Goal: Information Seeking & Learning: Find specific fact

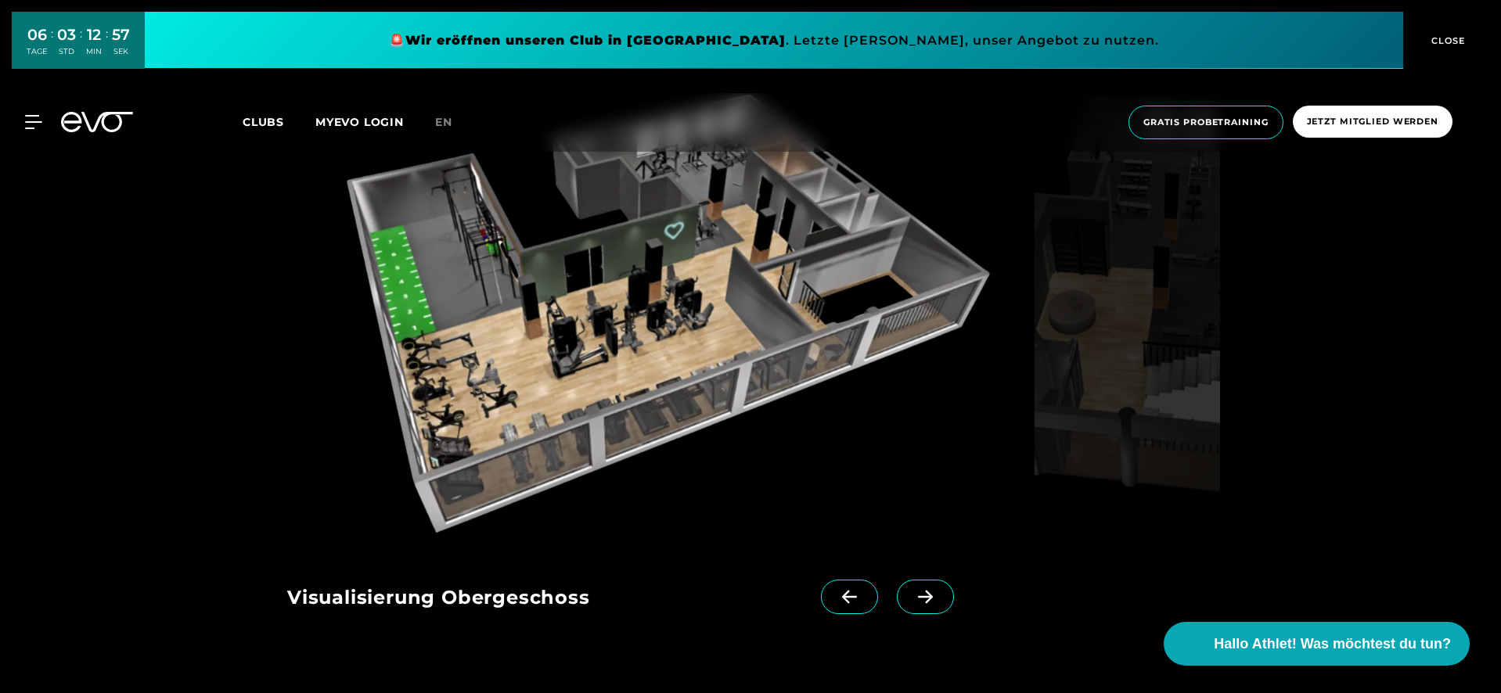
scroll to position [1599, 0]
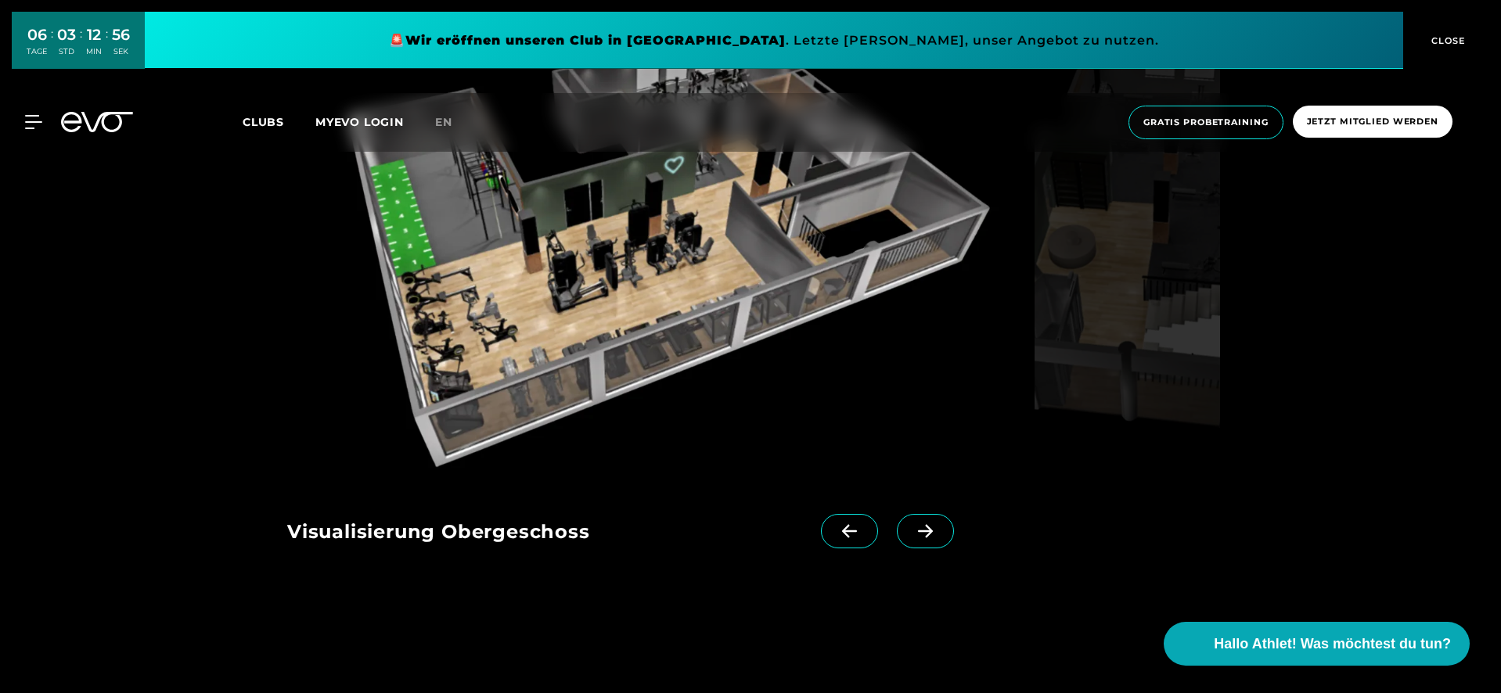
click at [897, 521] on span at bounding box center [925, 531] width 57 height 34
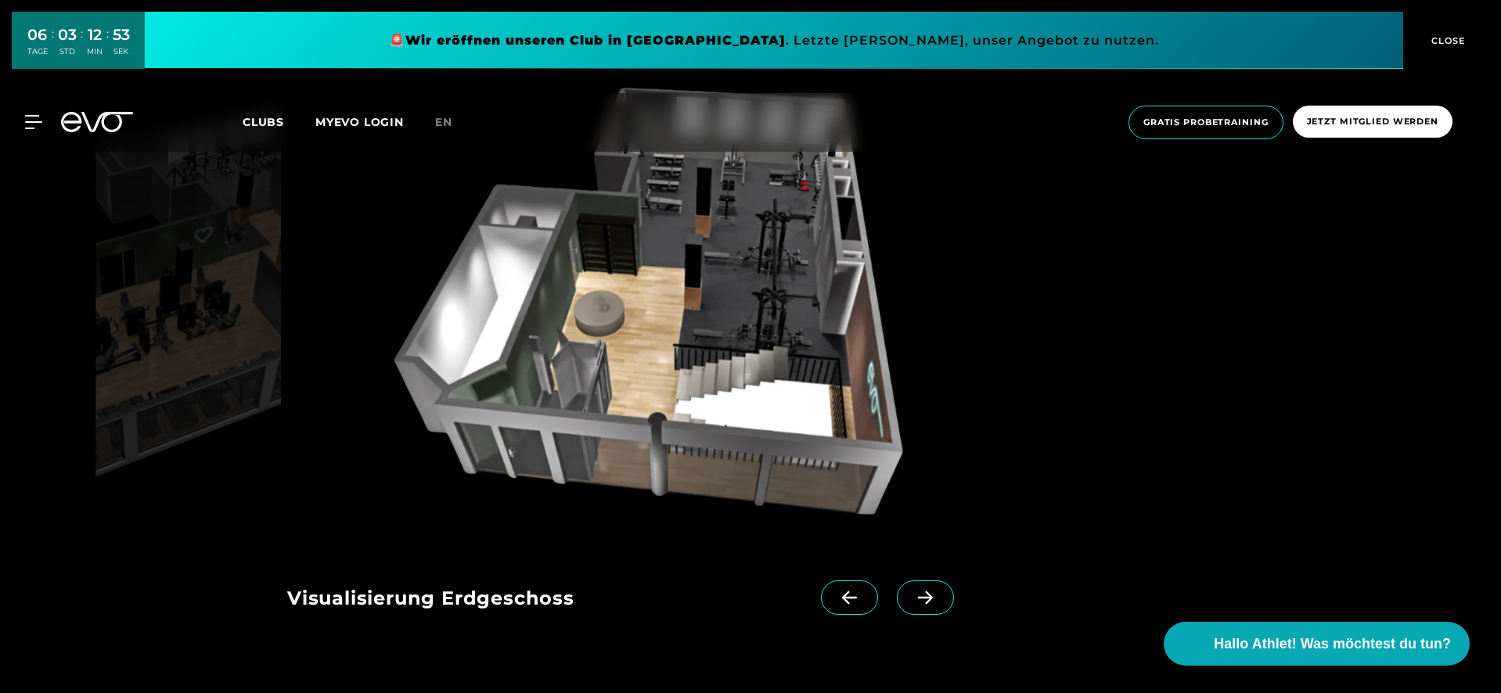
scroll to position [1546, 0]
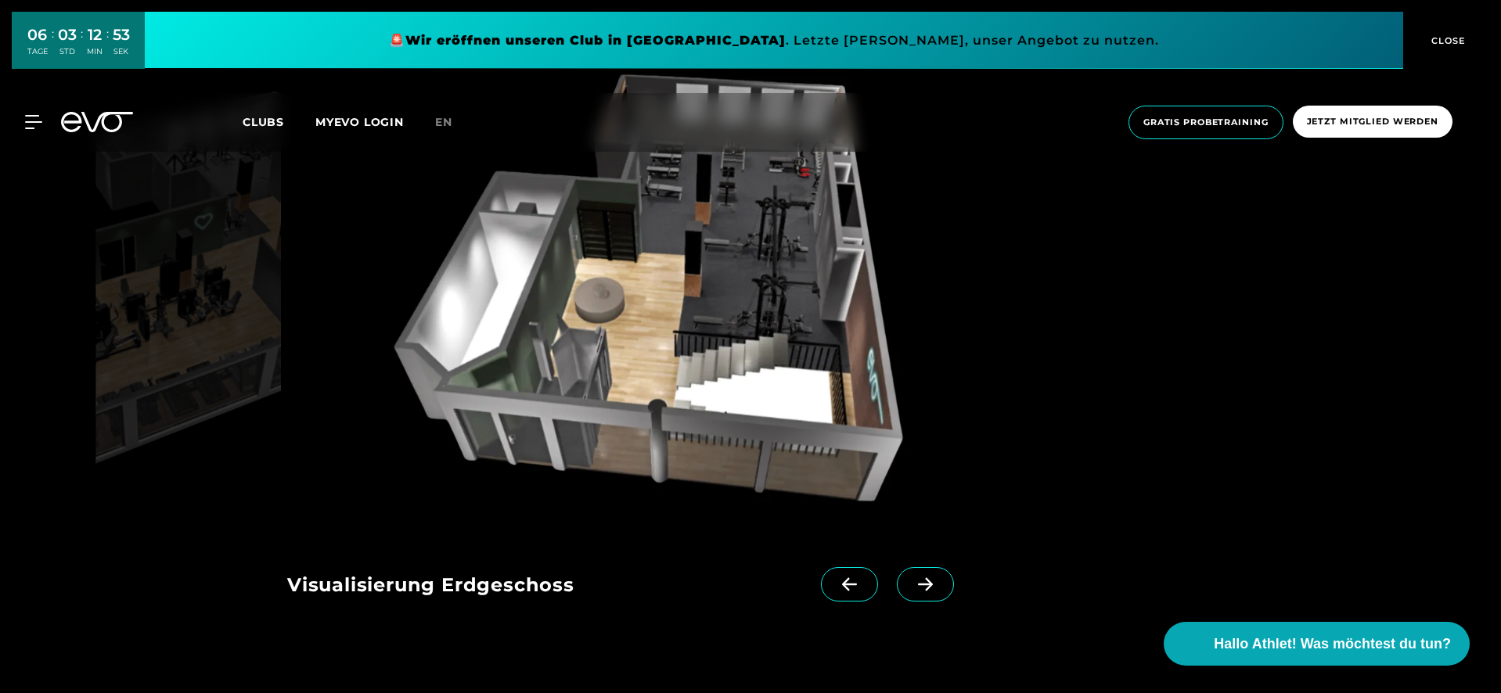
click at [912, 589] on icon at bounding box center [925, 585] width 27 height 14
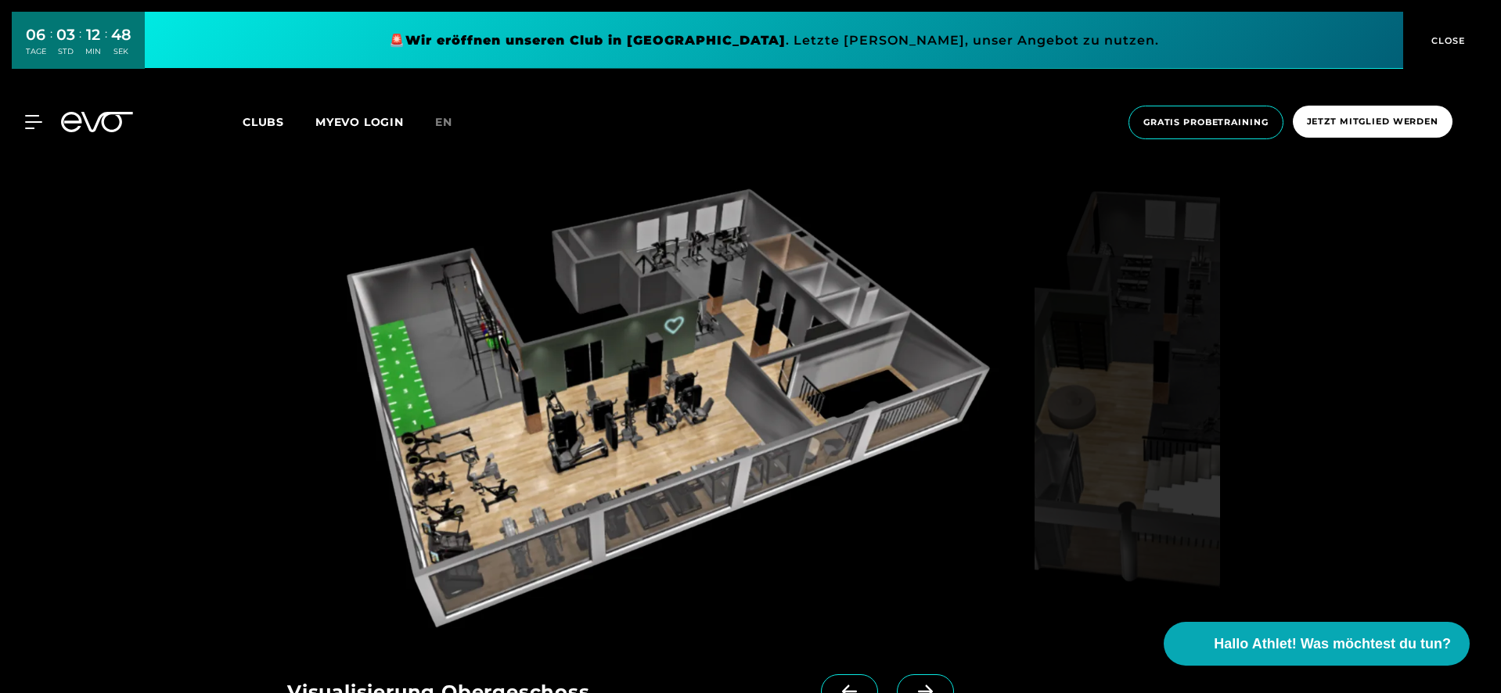
scroll to position [1505, 0]
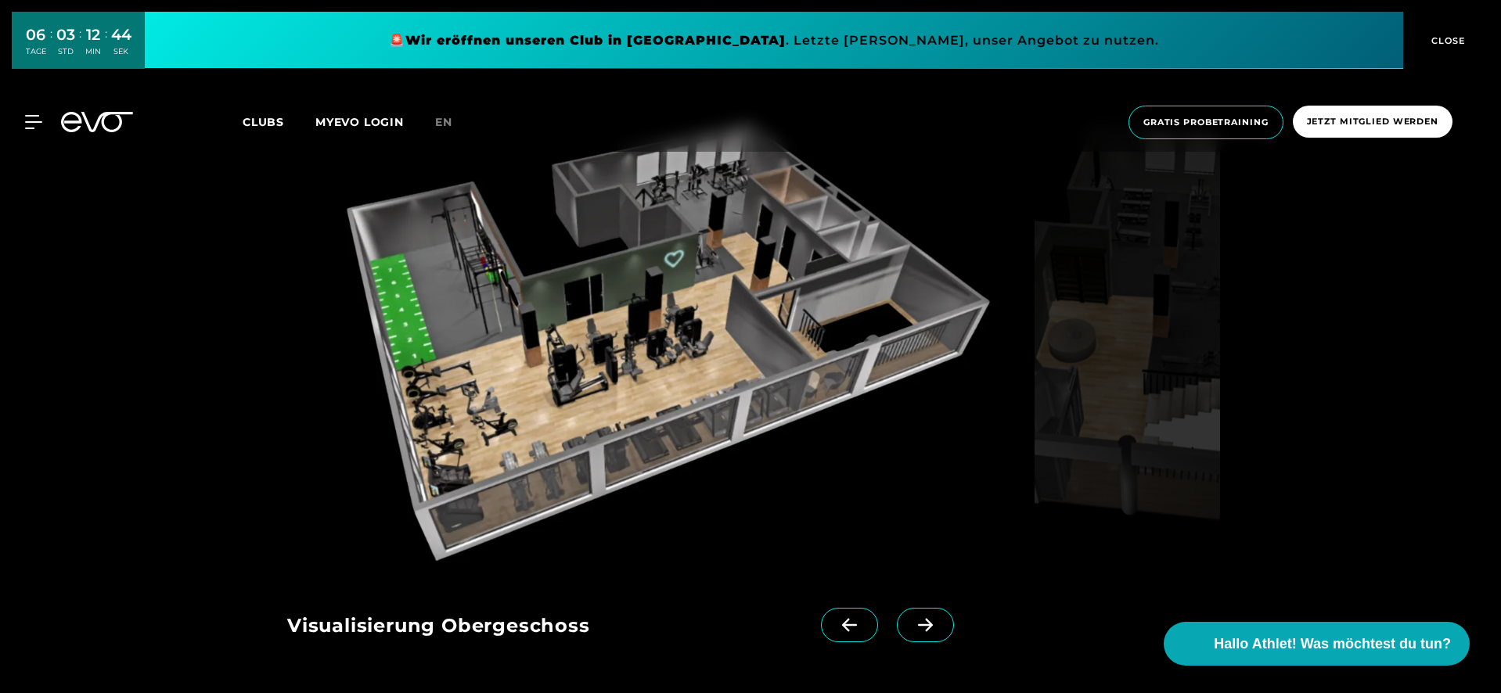
click at [912, 621] on icon at bounding box center [925, 625] width 27 height 14
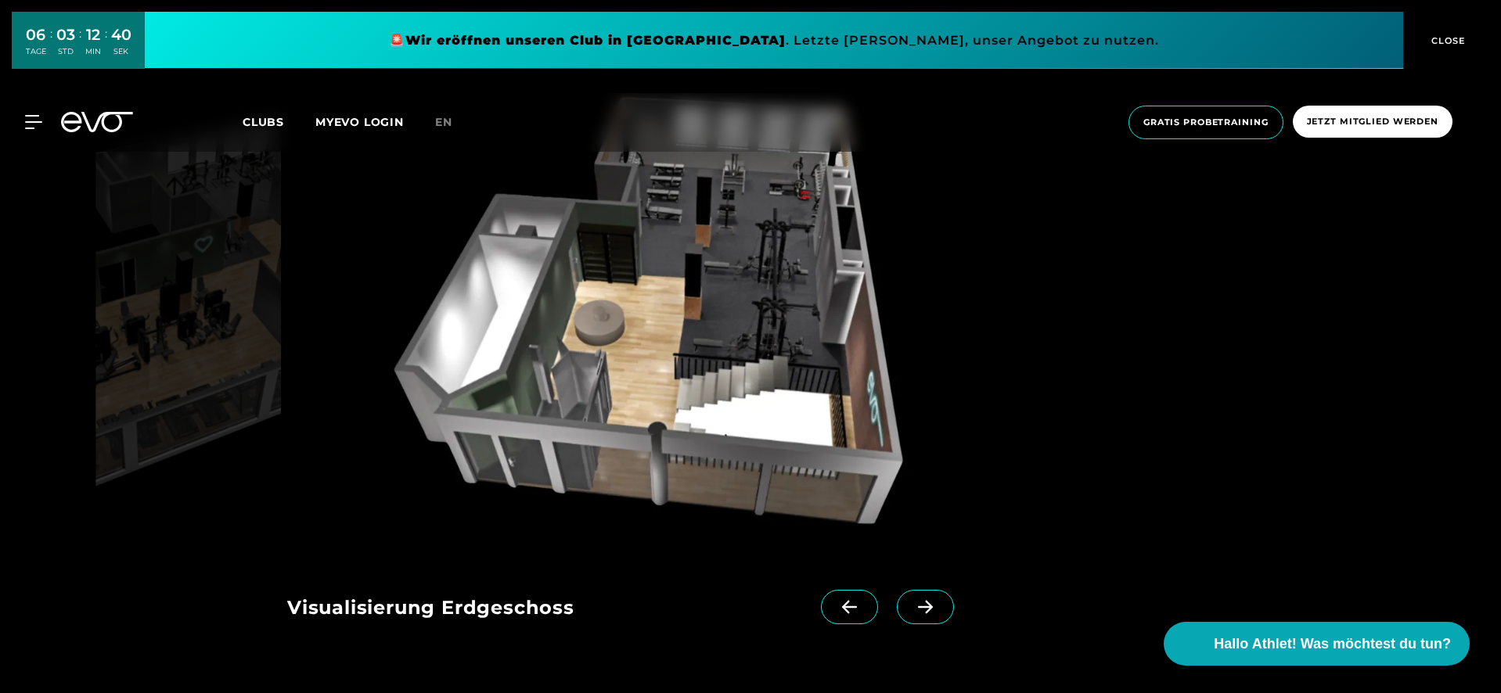
scroll to position [1510, 0]
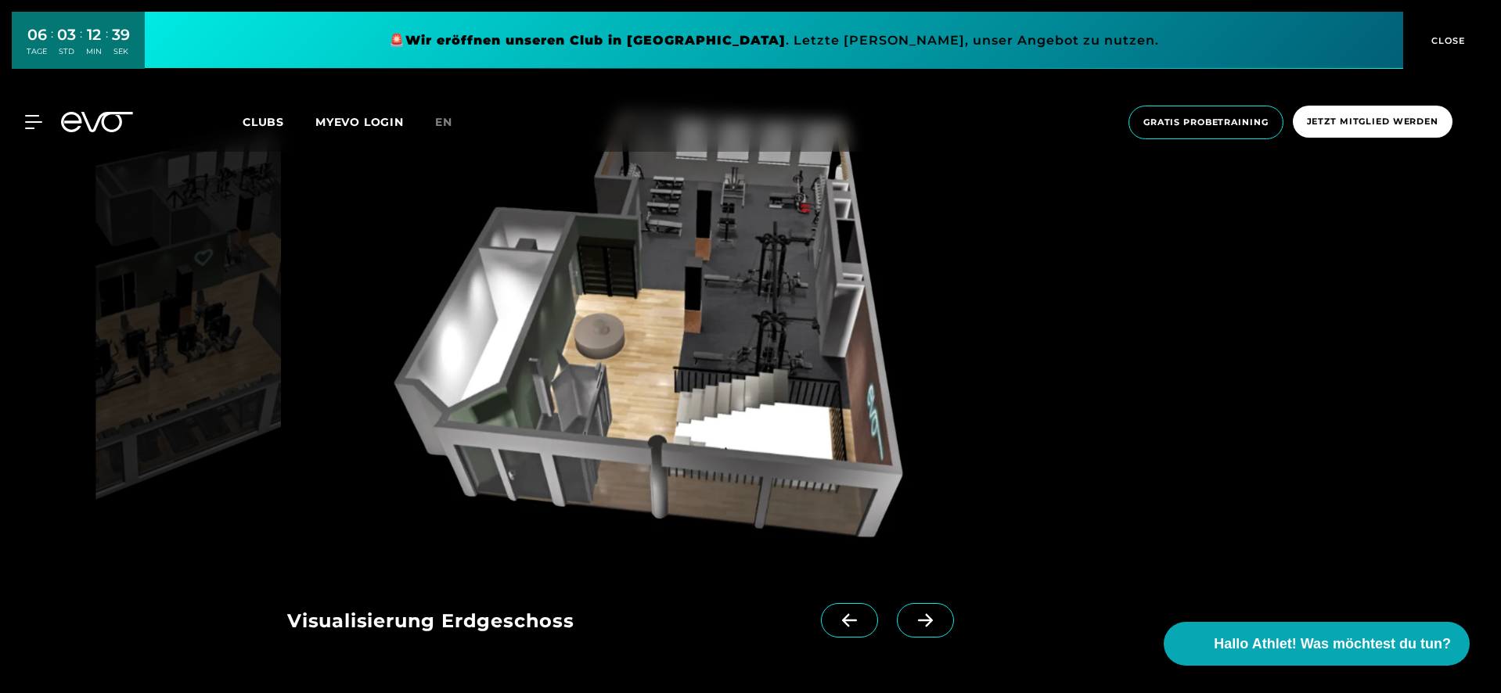
click at [834, 629] on span at bounding box center [849, 620] width 57 height 34
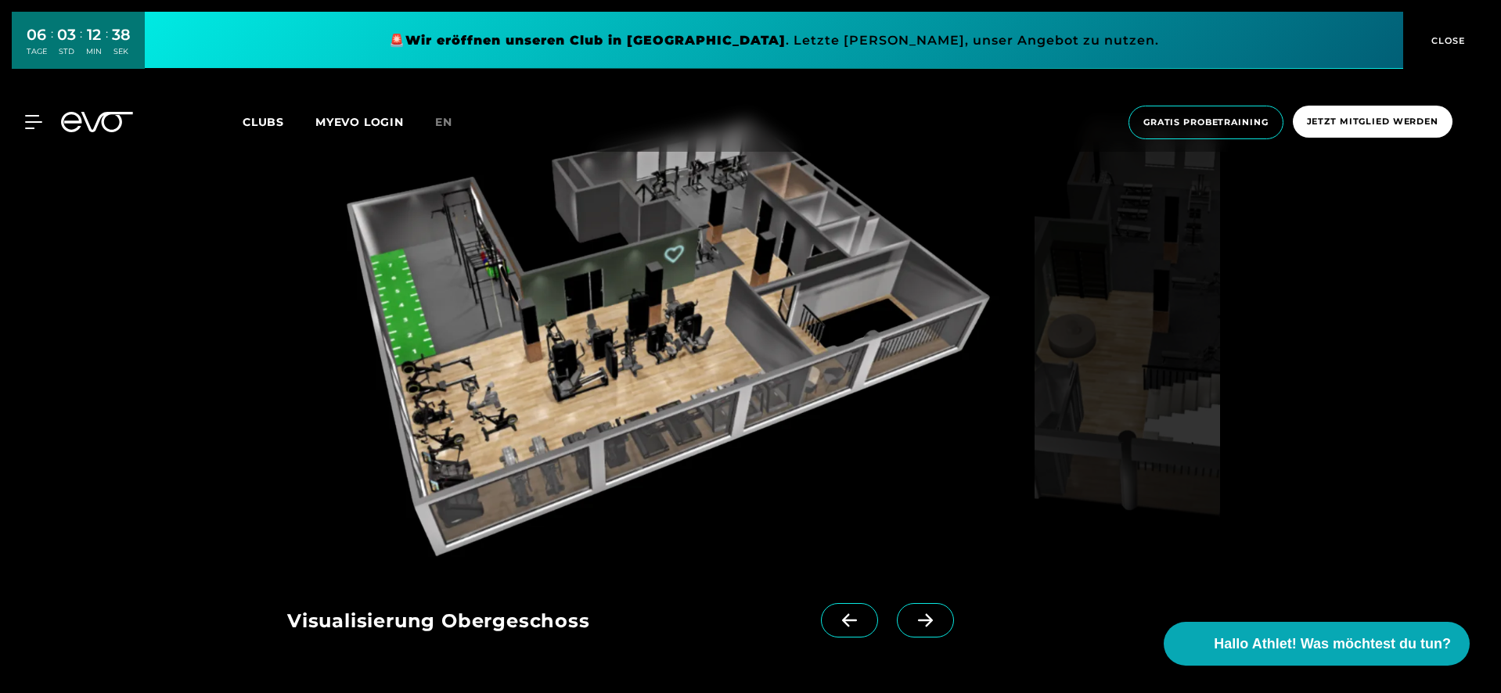
click at [905, 603] on span at bounding box center [925, 620] width 57 height 34
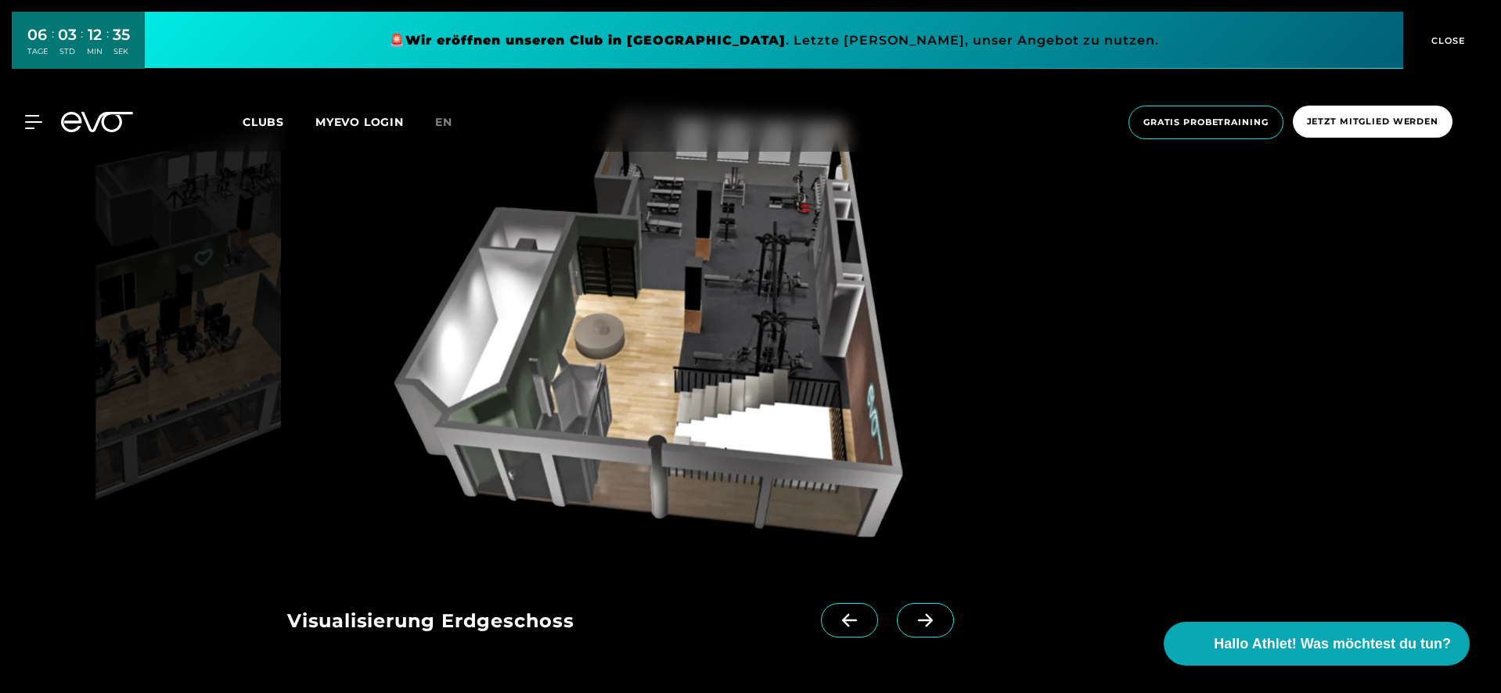
click at [842, 625] on icon at bounding box center [849, 620] width 15 height 13
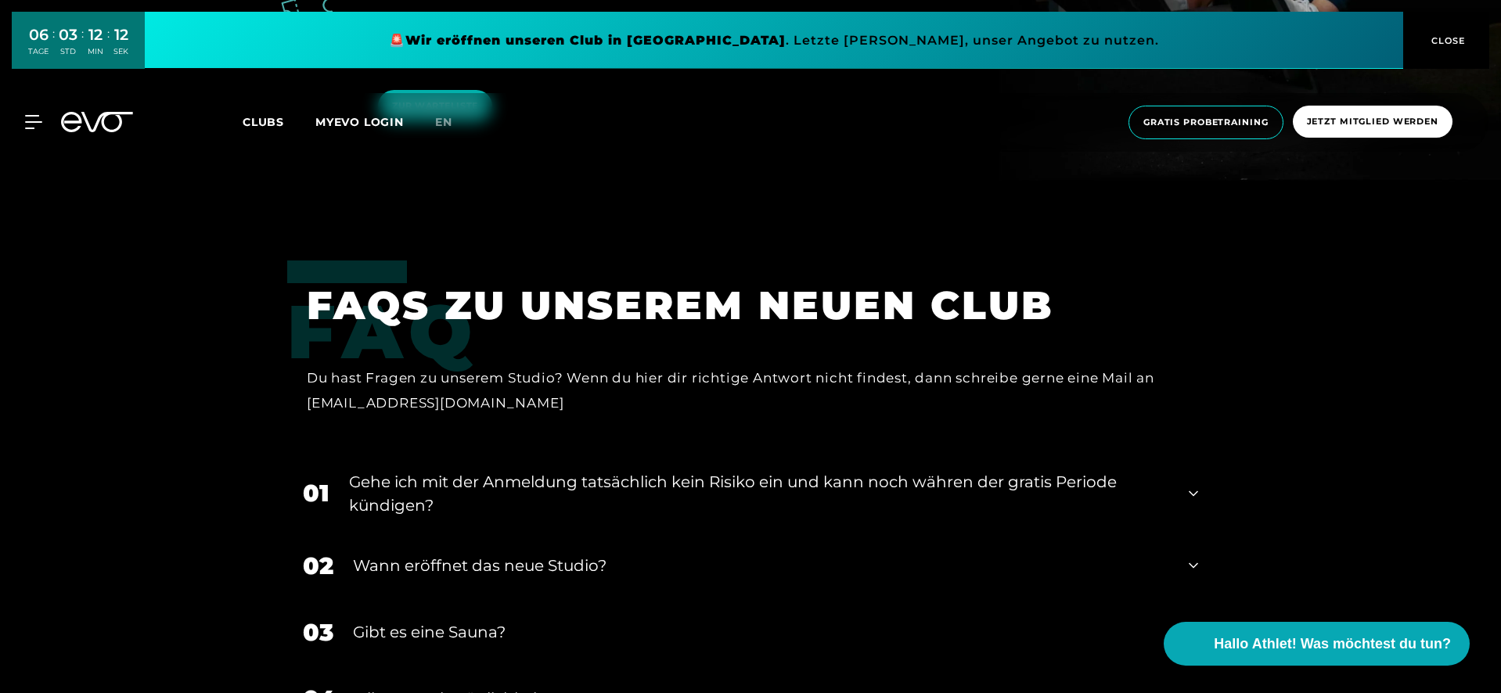
scroll to position [3149, 0]
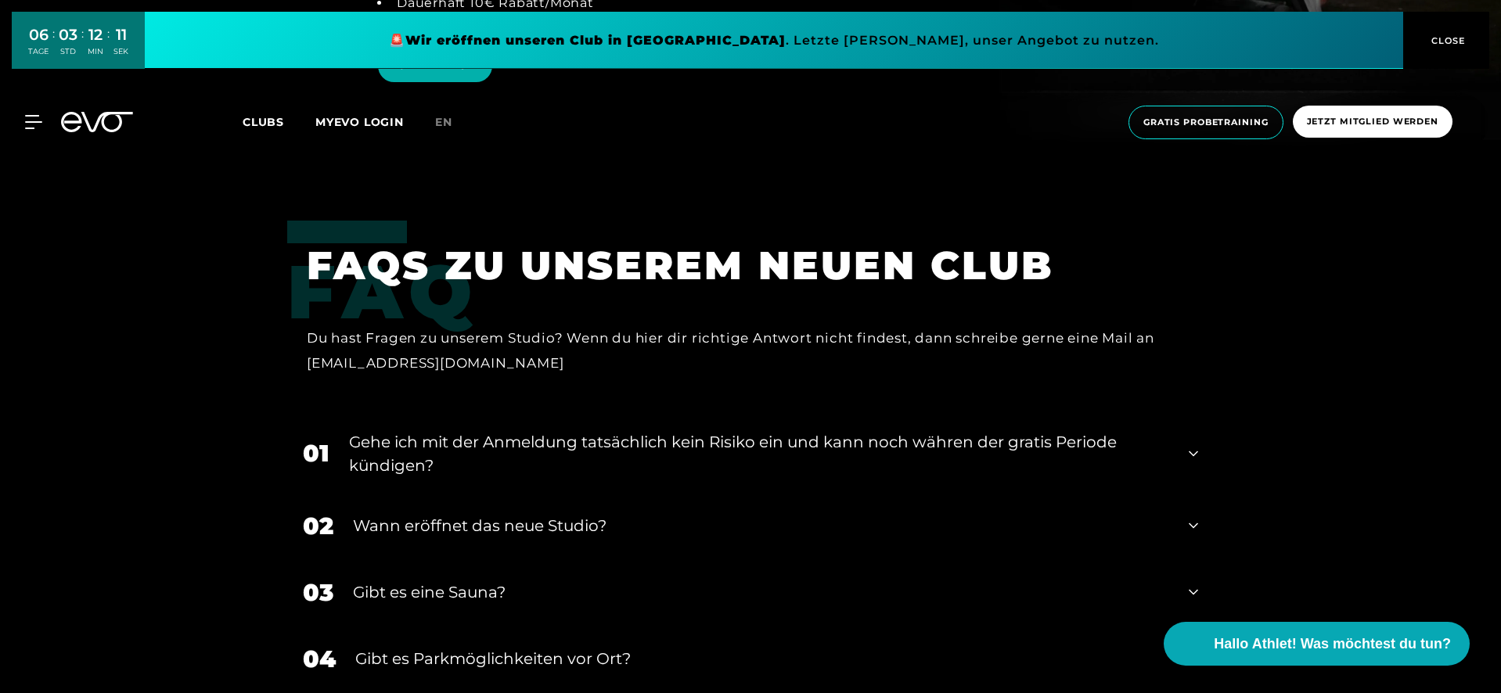
click at [532, 493] on div "02 Wann eröffnet das neue Studio?" at bounding box center [750, 526] width 927 height 67
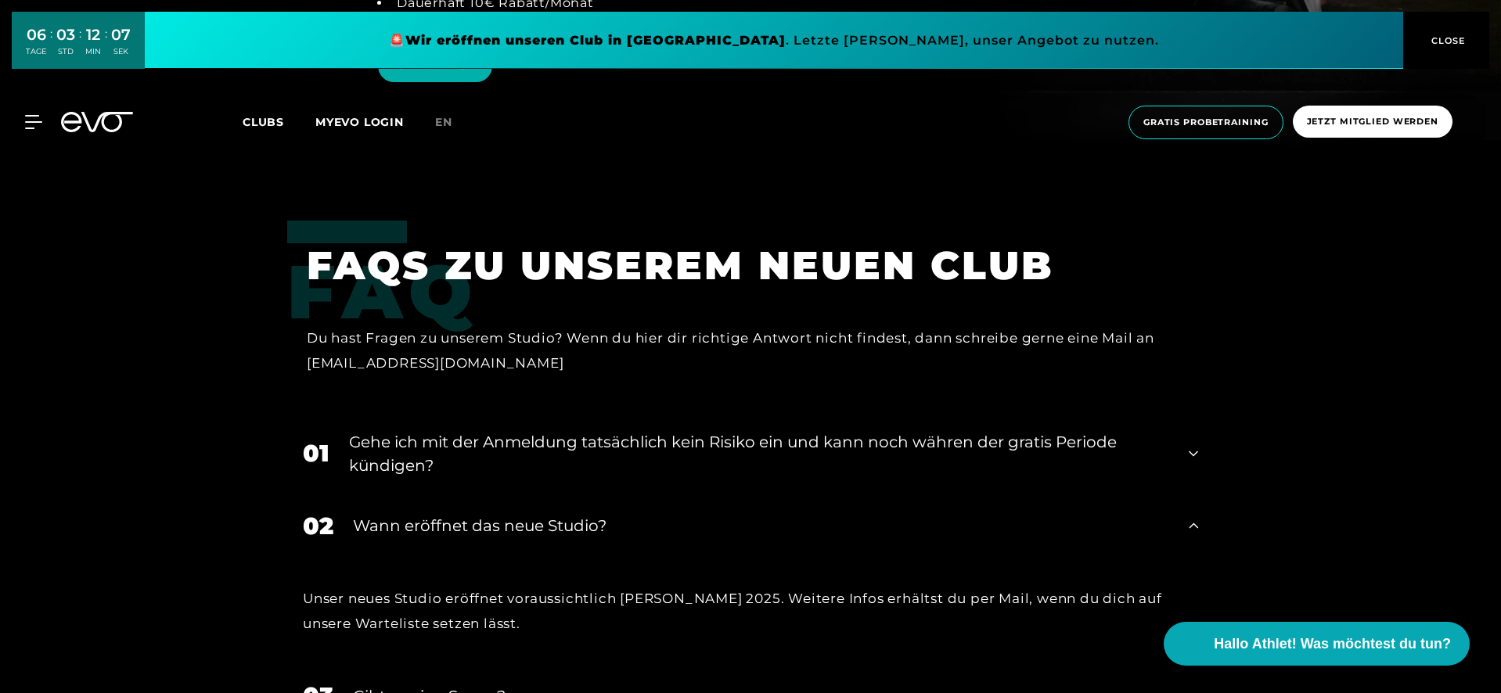
click at [528, 514] on div "Wann eröffnet das neue Studio?" at bounding box center [761, 525] width 816 height 23
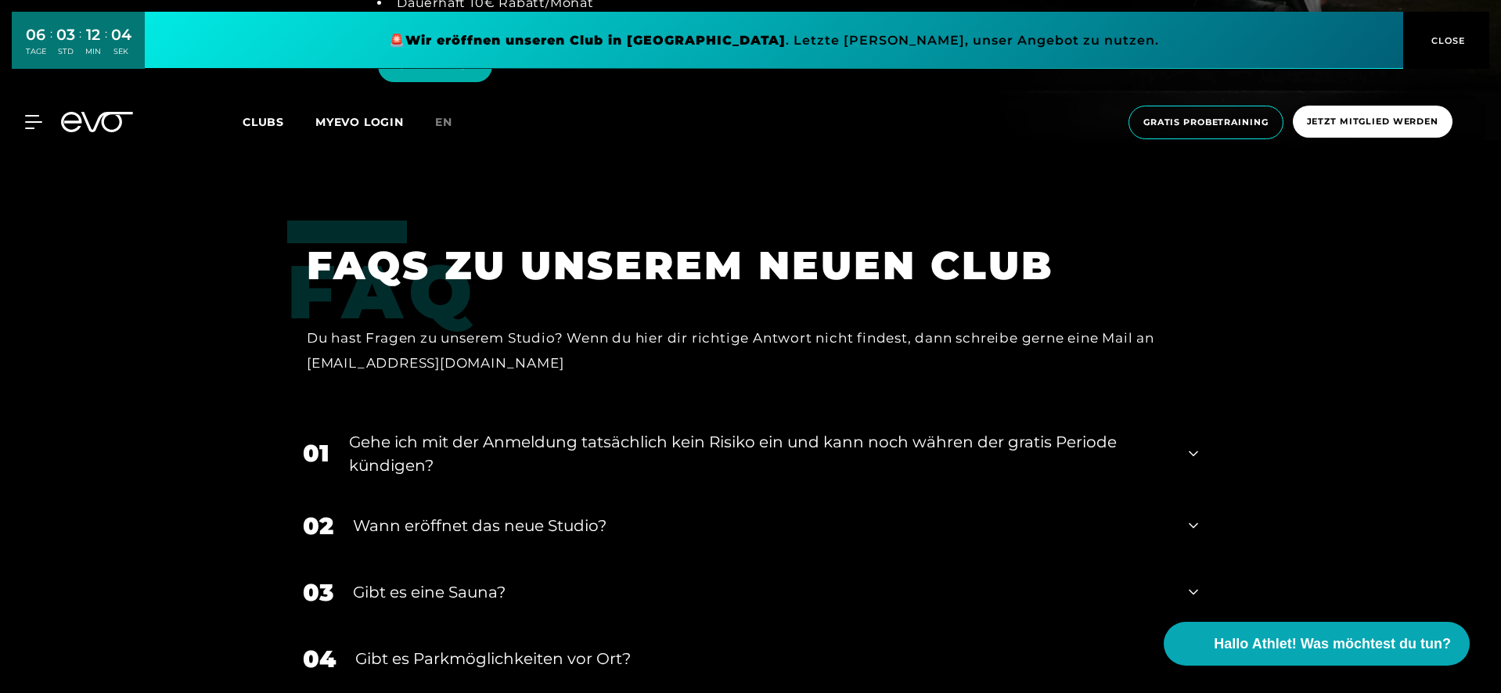
click at [487, 431] on div "Gehe ich mit der Anmeldung tatsächlich kein Risiko ein und kann noch währen der…" at bounding box center [759, 454] width 820 height 47
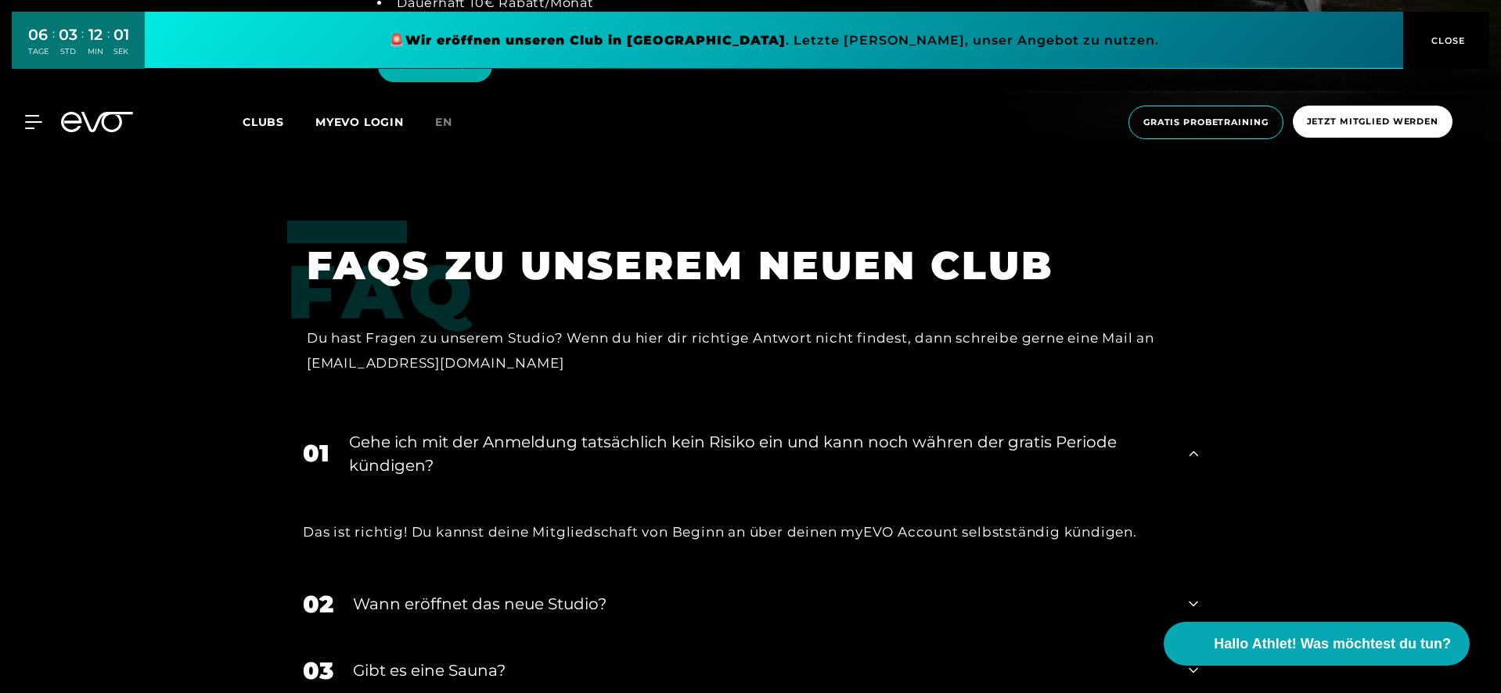
click at [487, 431] on div "Gehe ich mit der Anmeldung tatsächlich kein Risiko ein und kann noch währen der…" at bounding box center [759, 454] width 820 height 47
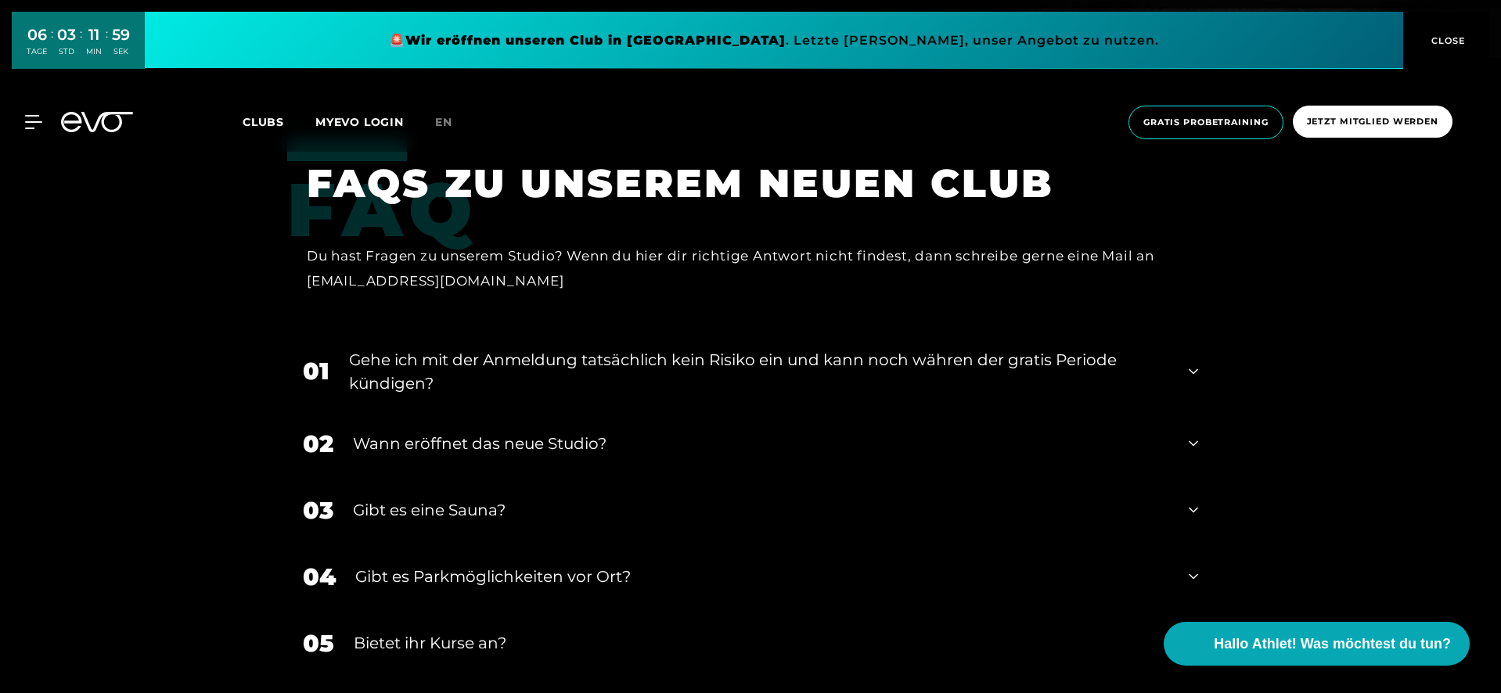
scroll to position [3244, 0]
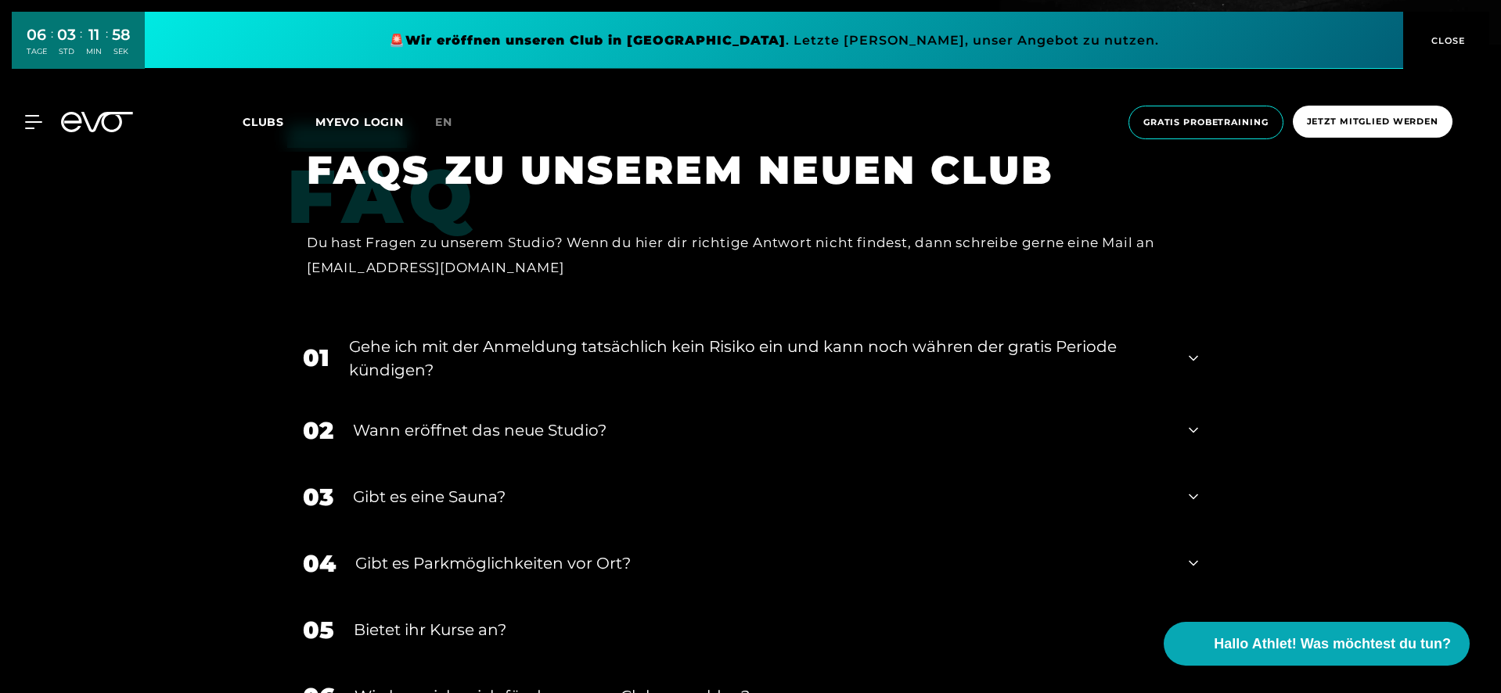
click at [450, 552] on div "Gibt es Parkmöglichkeiten vor Ort?" at bounding box center [762, 563] width 814 height 23
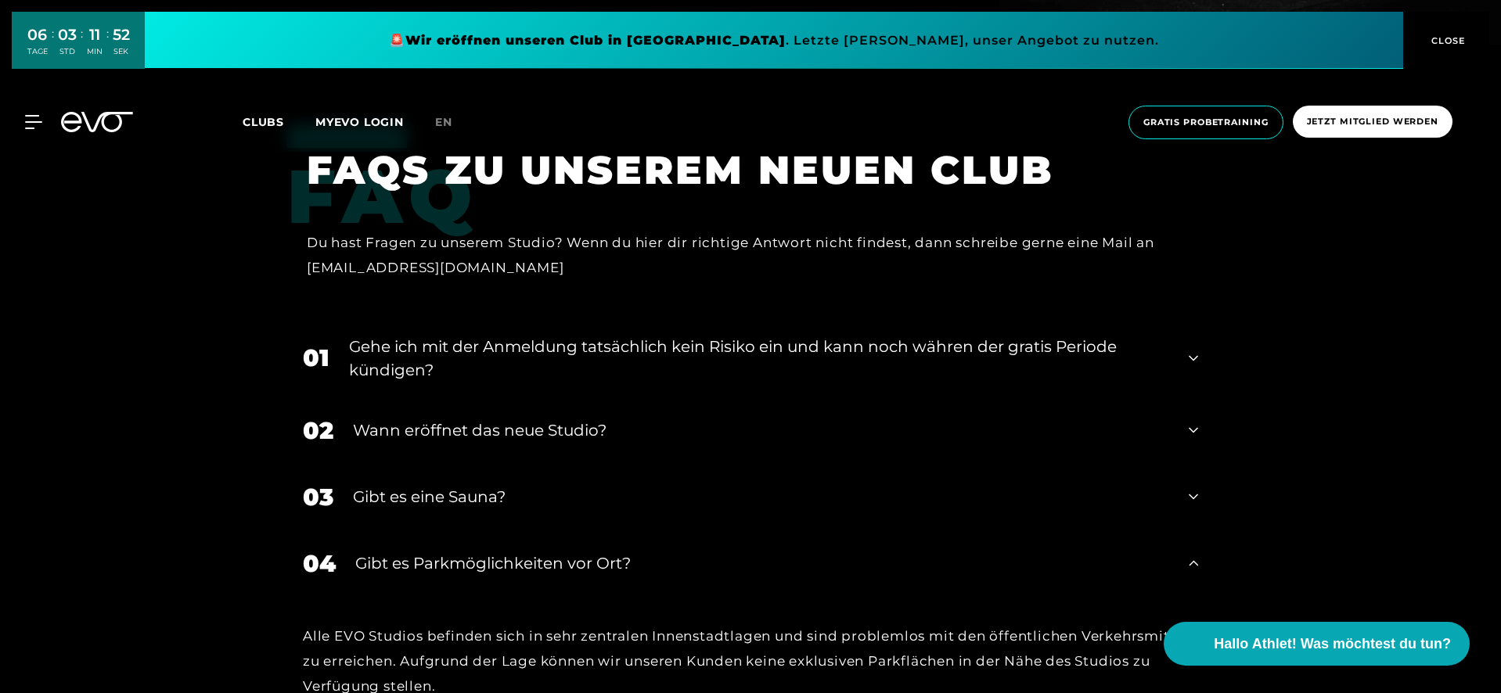
click at [449, 552] on div "Gibt es Parkmöglichkeiten vor Ort?" at bounding box center [762, 563] width 814 height 23
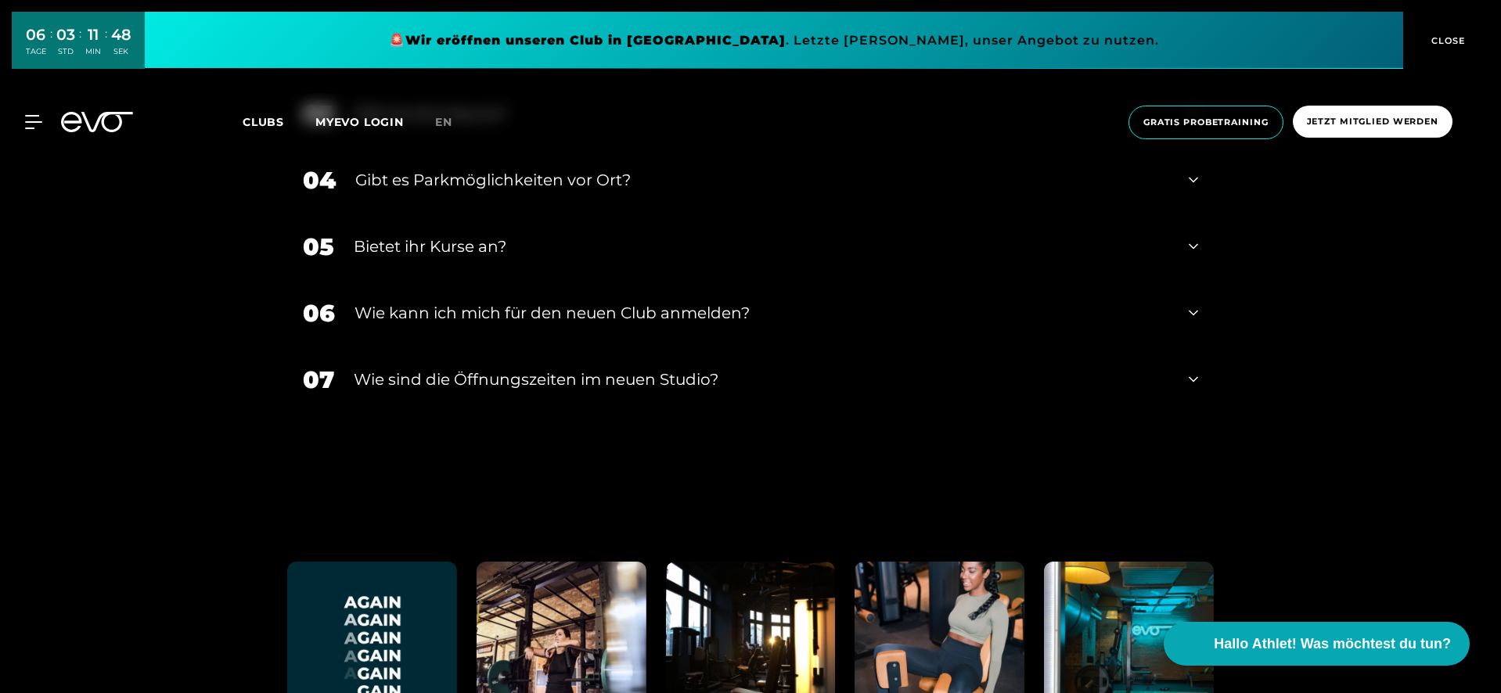
scroll to position [3641, 0]
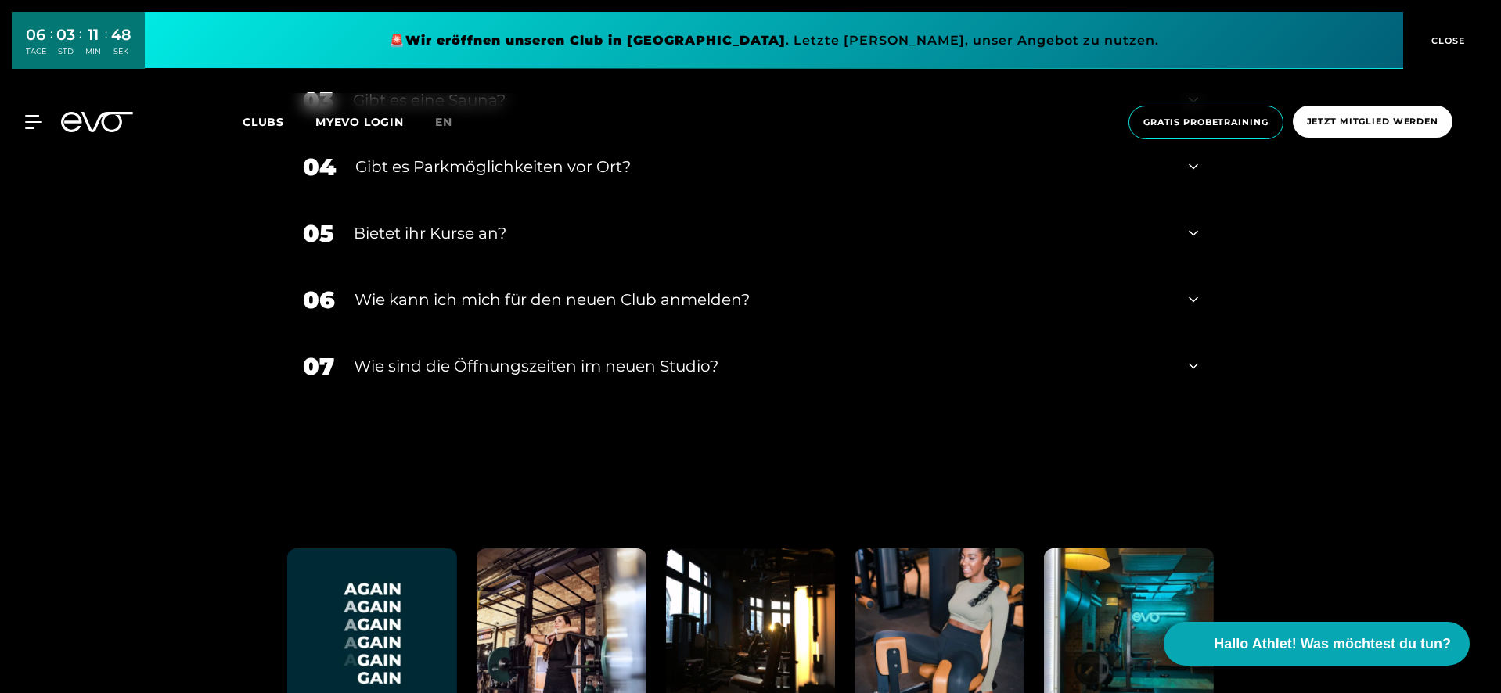
click at [432, 355] on div "​Wie sind die Öffnungszeiten im neuen Studio?" at bounding box center [762, 366] width 816 height 23
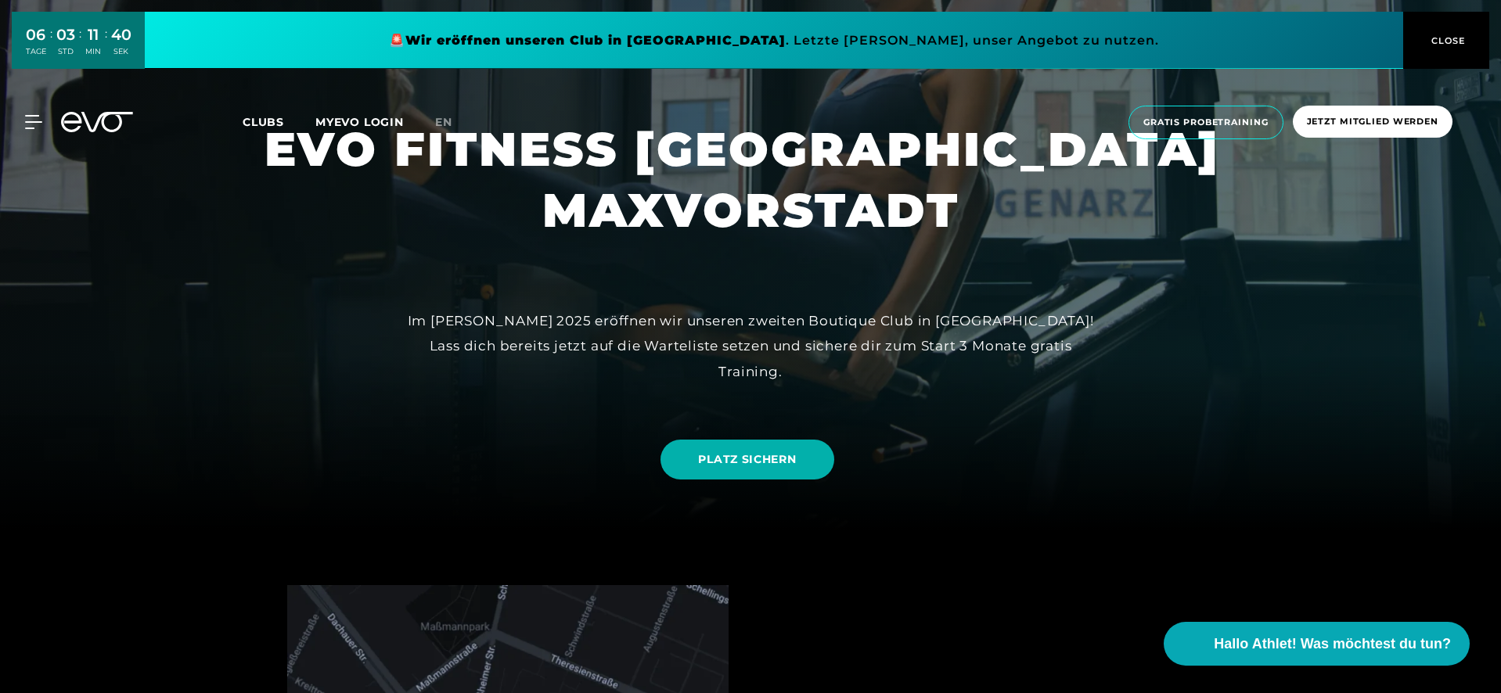
scroll to position [0, 0]
